Goal: Transaction & Acquisition: Book appointment/travel/reservation

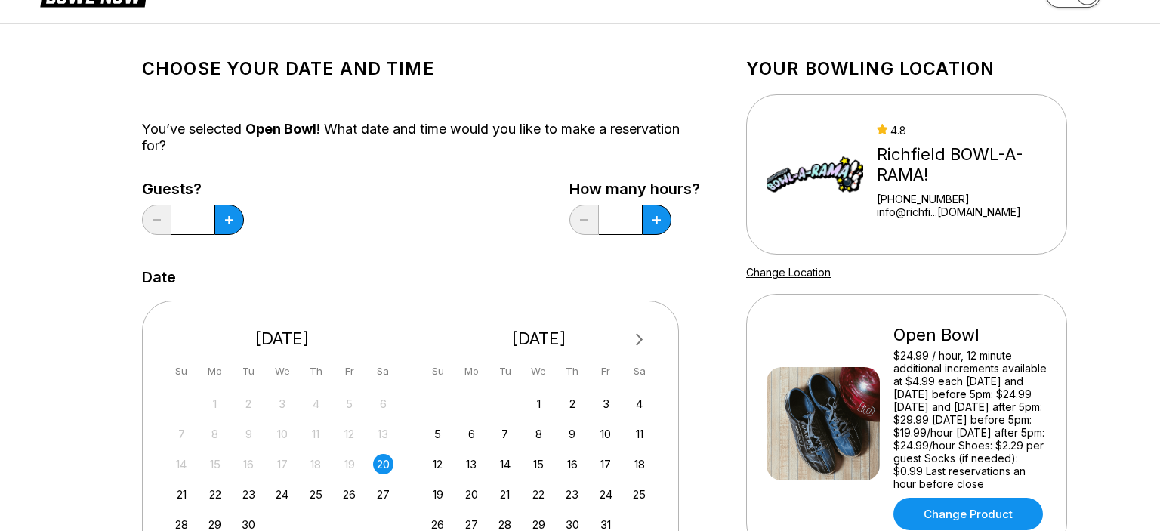
scroll to position [49, 0]
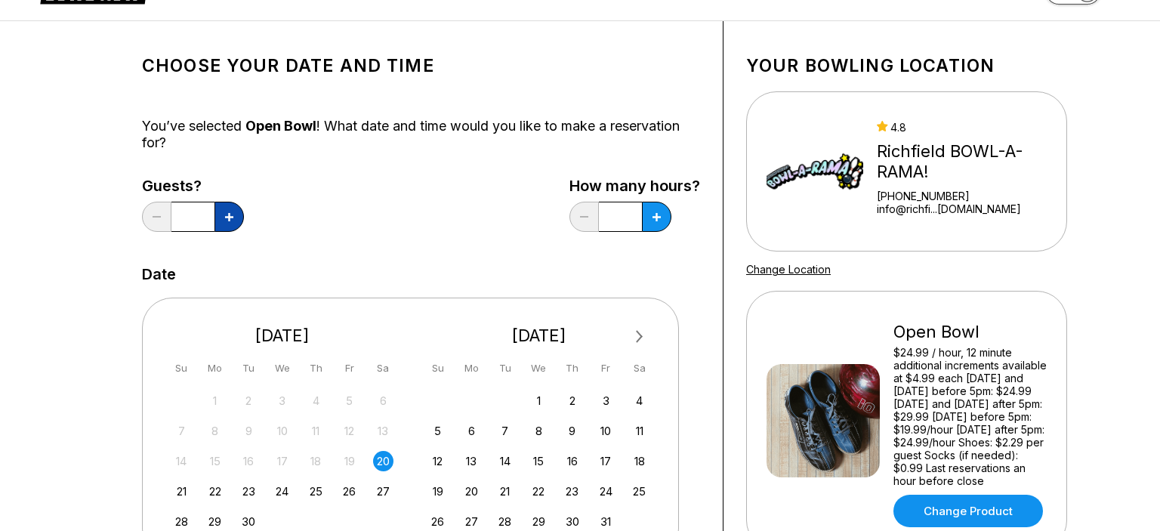
click at [233, 213] on icon at bounding box center [229, 217] width 8 height 8
type input "*"
click at [661, 222] on button at bounding box center [656, 217] width 29 height 30
click at [655, 224] on button at bounding box center [656, 217] width 29 height 30
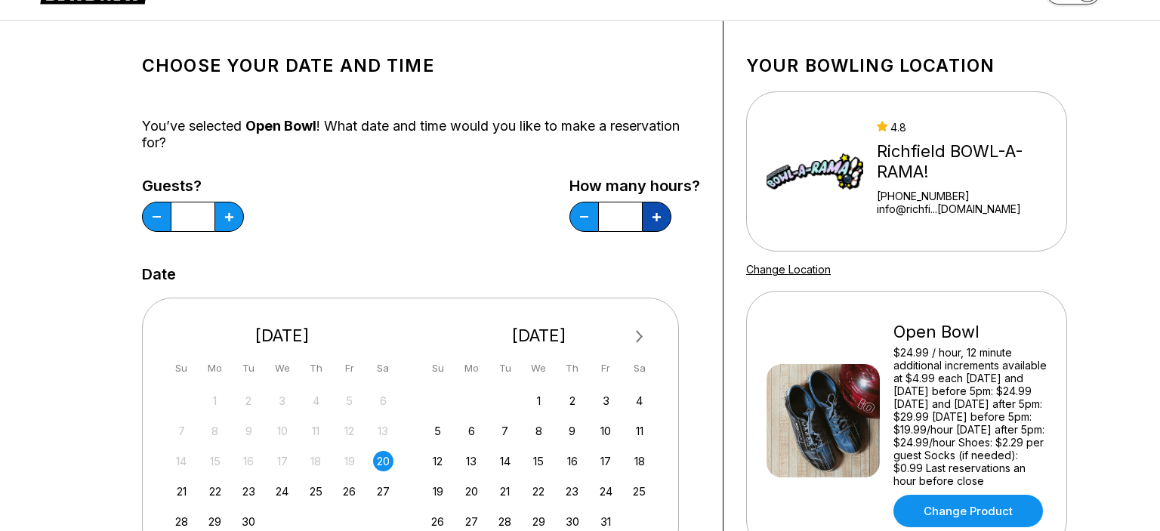
type input "*"
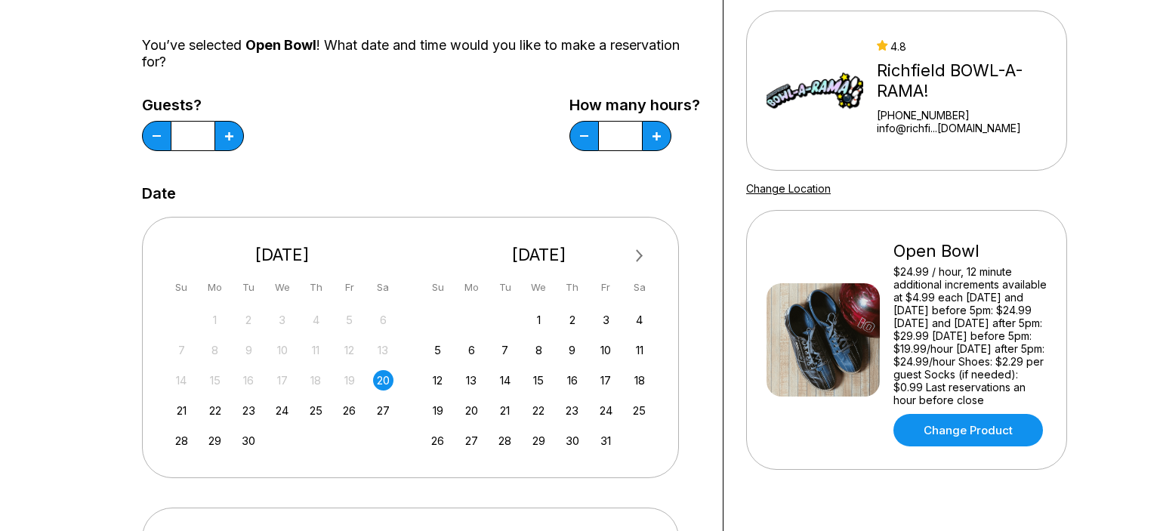
scroll to position [131, 0]
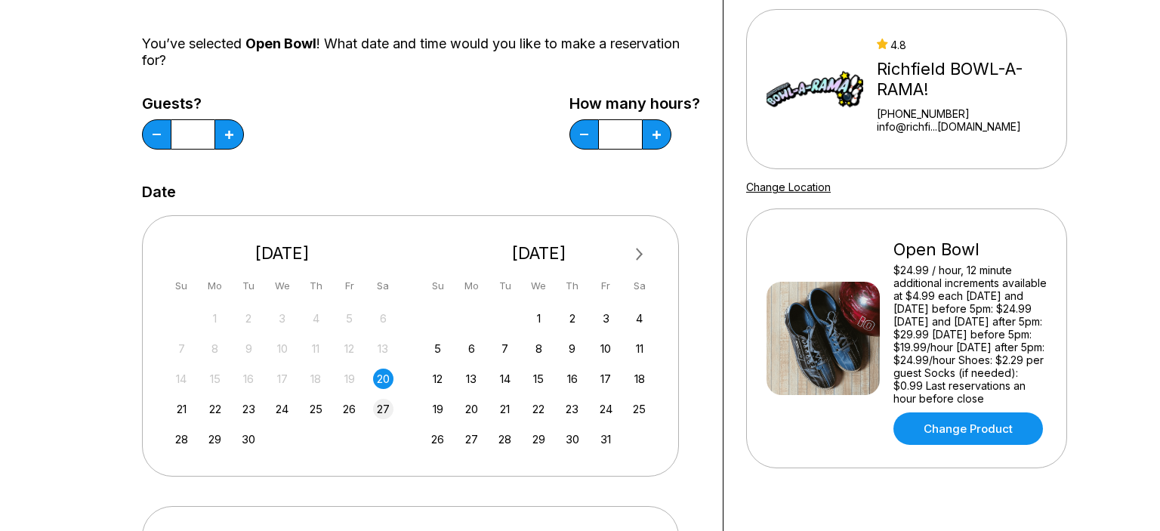
click at [381, 405] on div "27" at bounding box center [383, 409] width 20 height 20
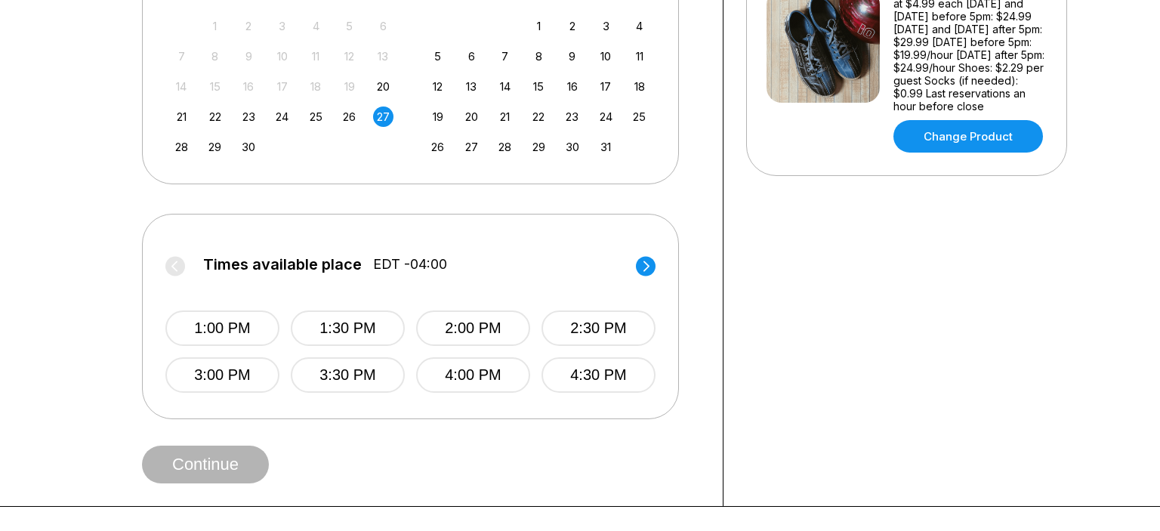
scroll to position [480, 0]
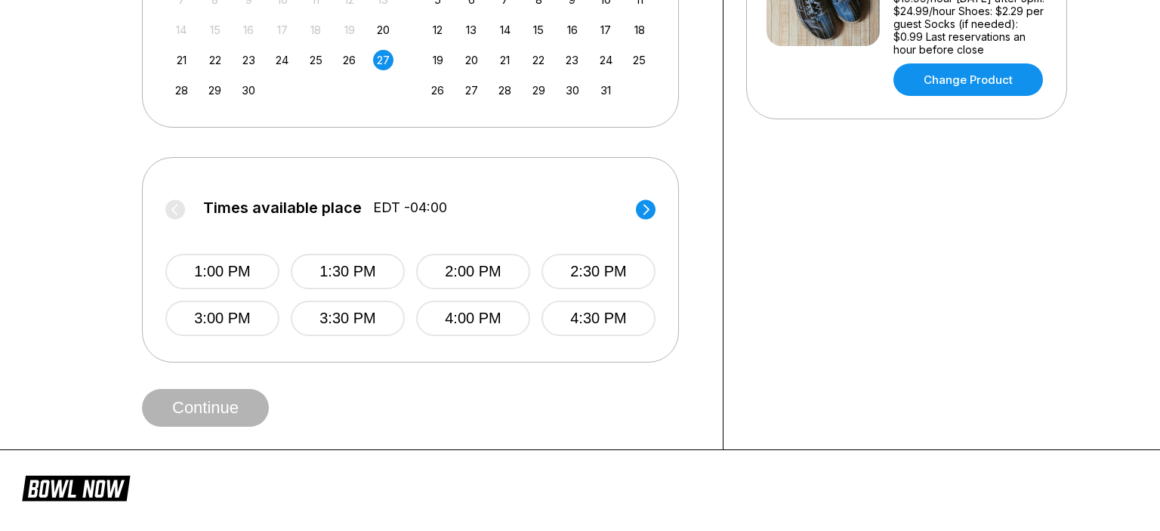
click at [631, 212] on label "Times available place EDT -04:00" at bounding box center [410, 211] width 490 height 24
click at [645, 212] on icon at bounding box center [646, 209] width 6 height 11
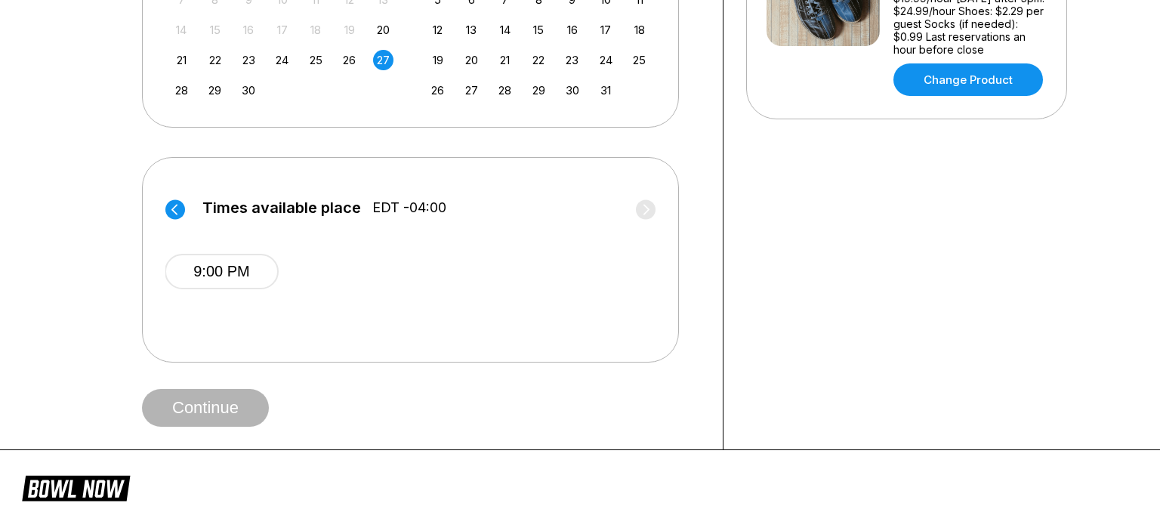
click at [180, 205] on circle at bounding box center [175, 209] width 20 height 20
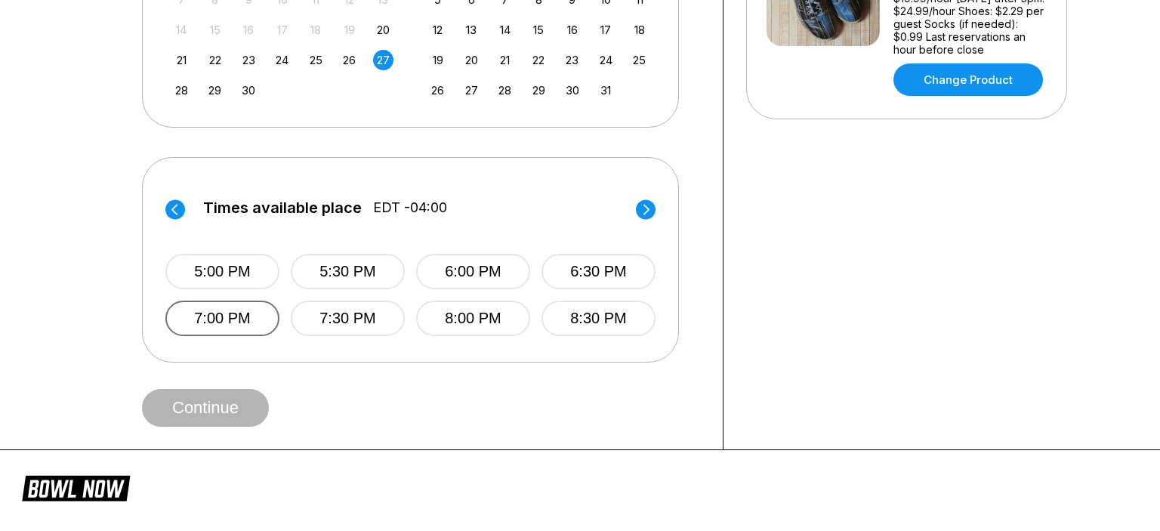
click at [245, 332] on button "7:00 PM" at bounding box center [222, 318] width 114 height 35
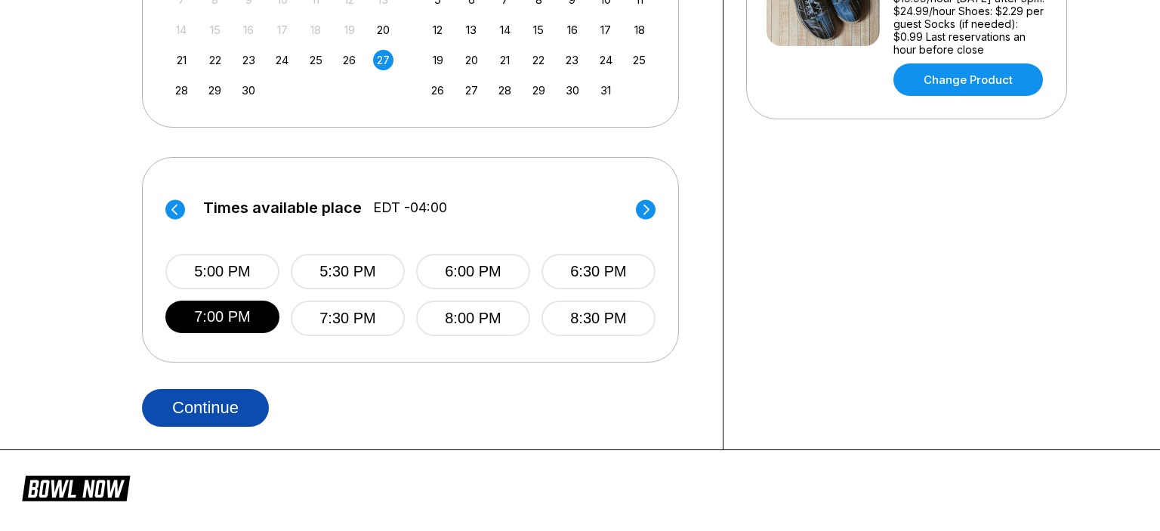
click at [202, 414] on button "Continue" at bounding box center [205, 408] width 127 height 38
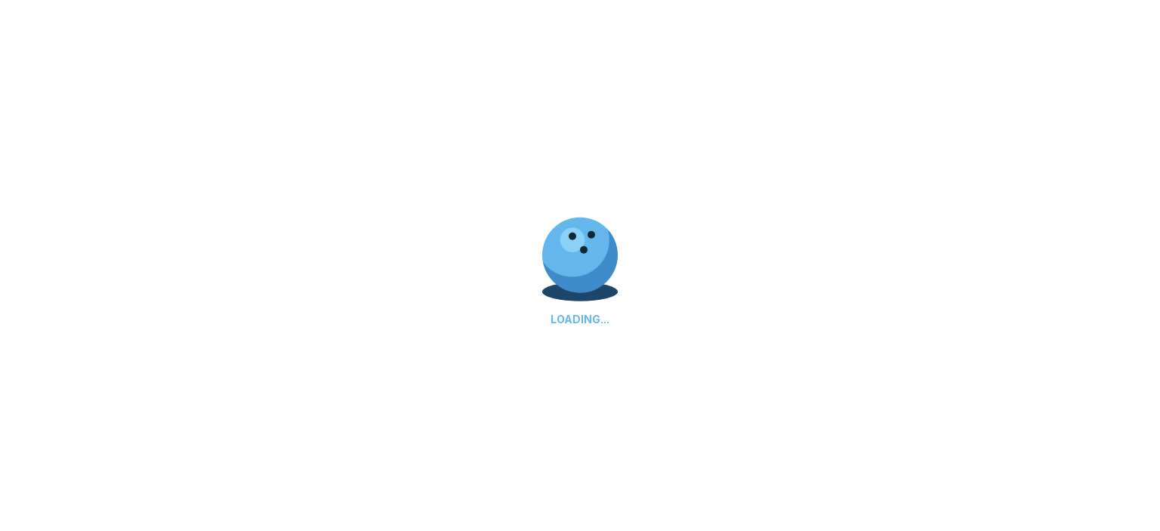
select select "**"
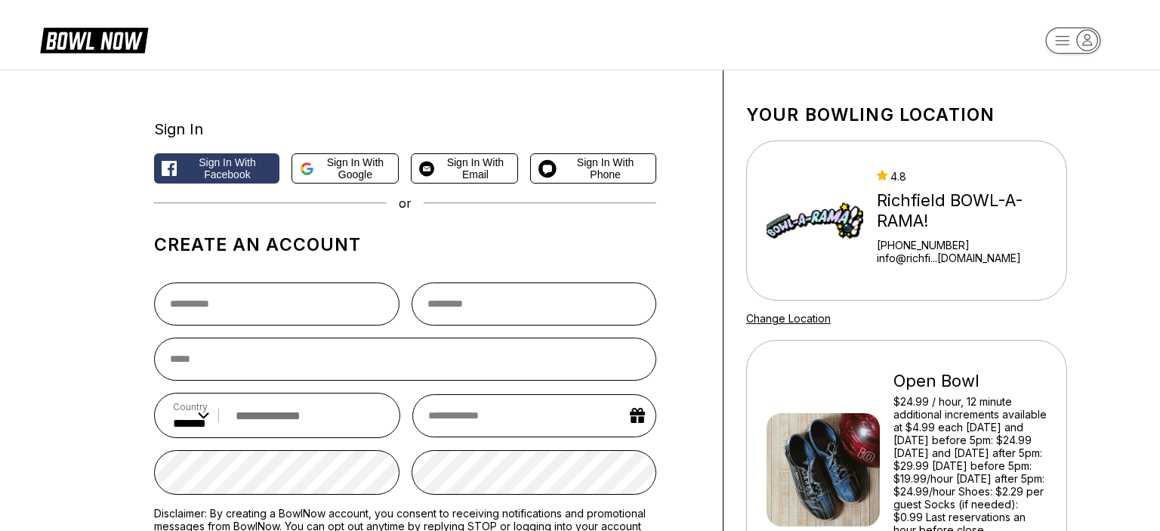
click at [904, 208] on div "Richfield BOWL-A-RAMA!" at bounding box center [962, 210] width 170 height 41
